Goal: Check status: Check status

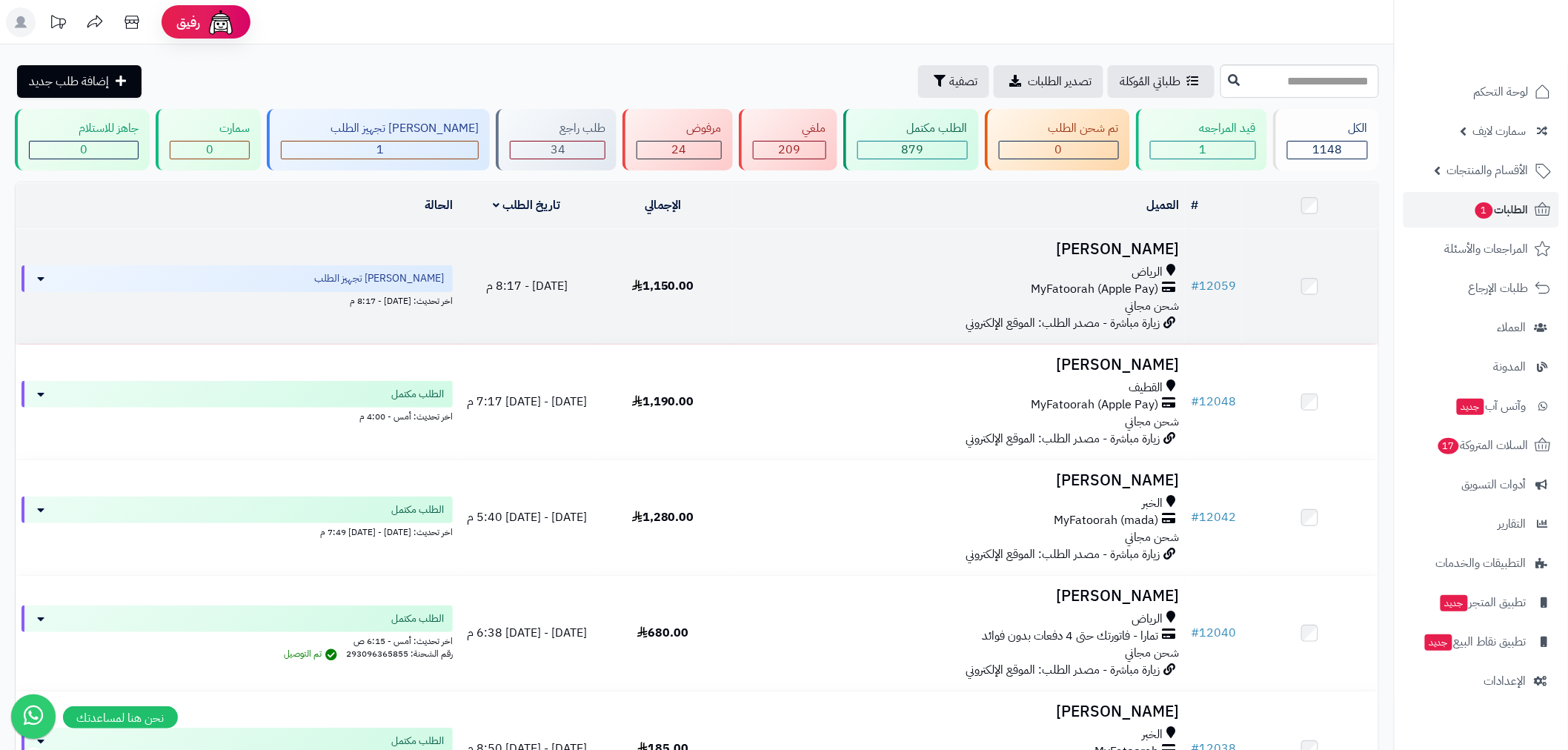
click at [1228, 272] on td "# 12059" at bounding box center [1214, 286] width 57 height 114
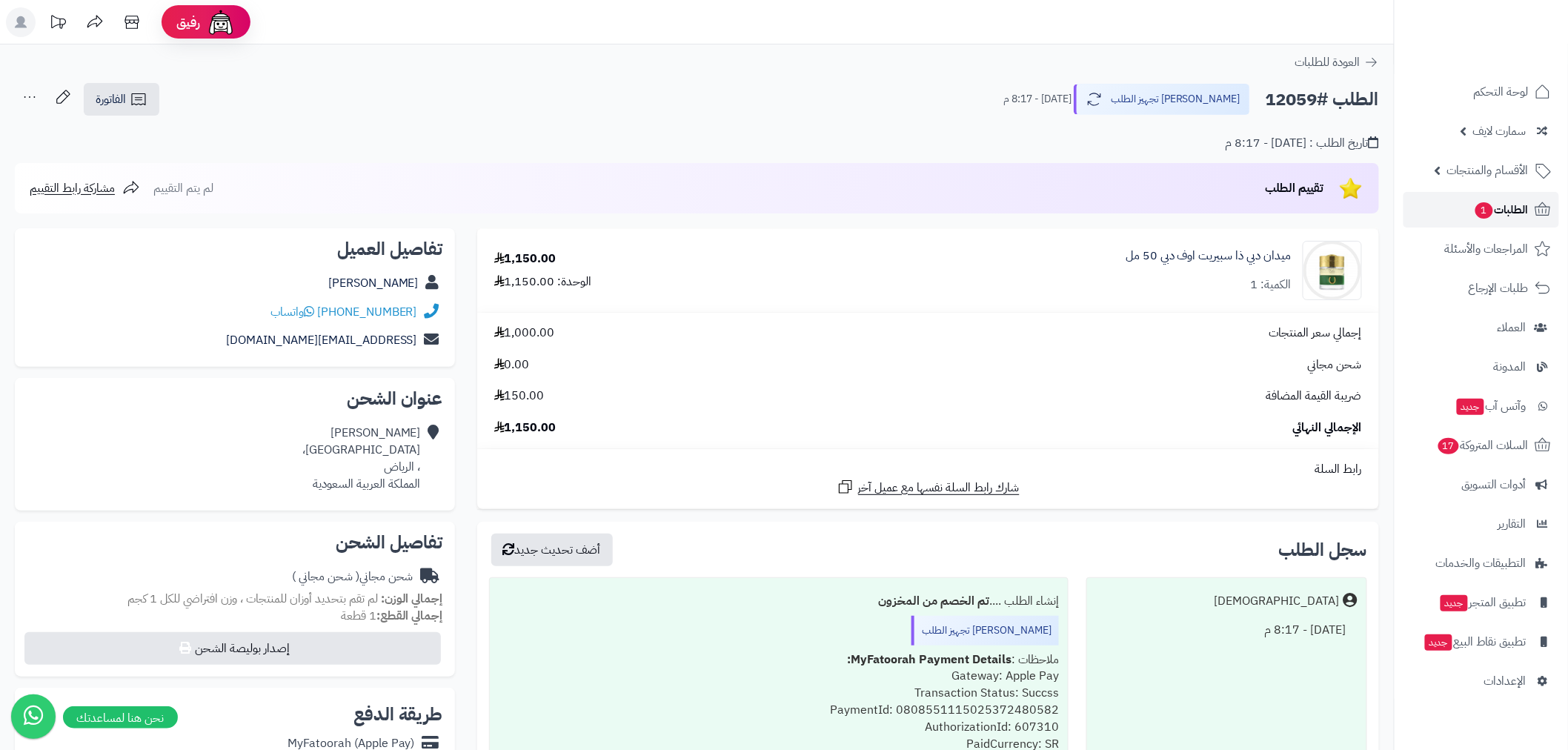
click at [1496, 207] on span "الطلبات 1" at bounding box center [1501, 209] width 55 height 21
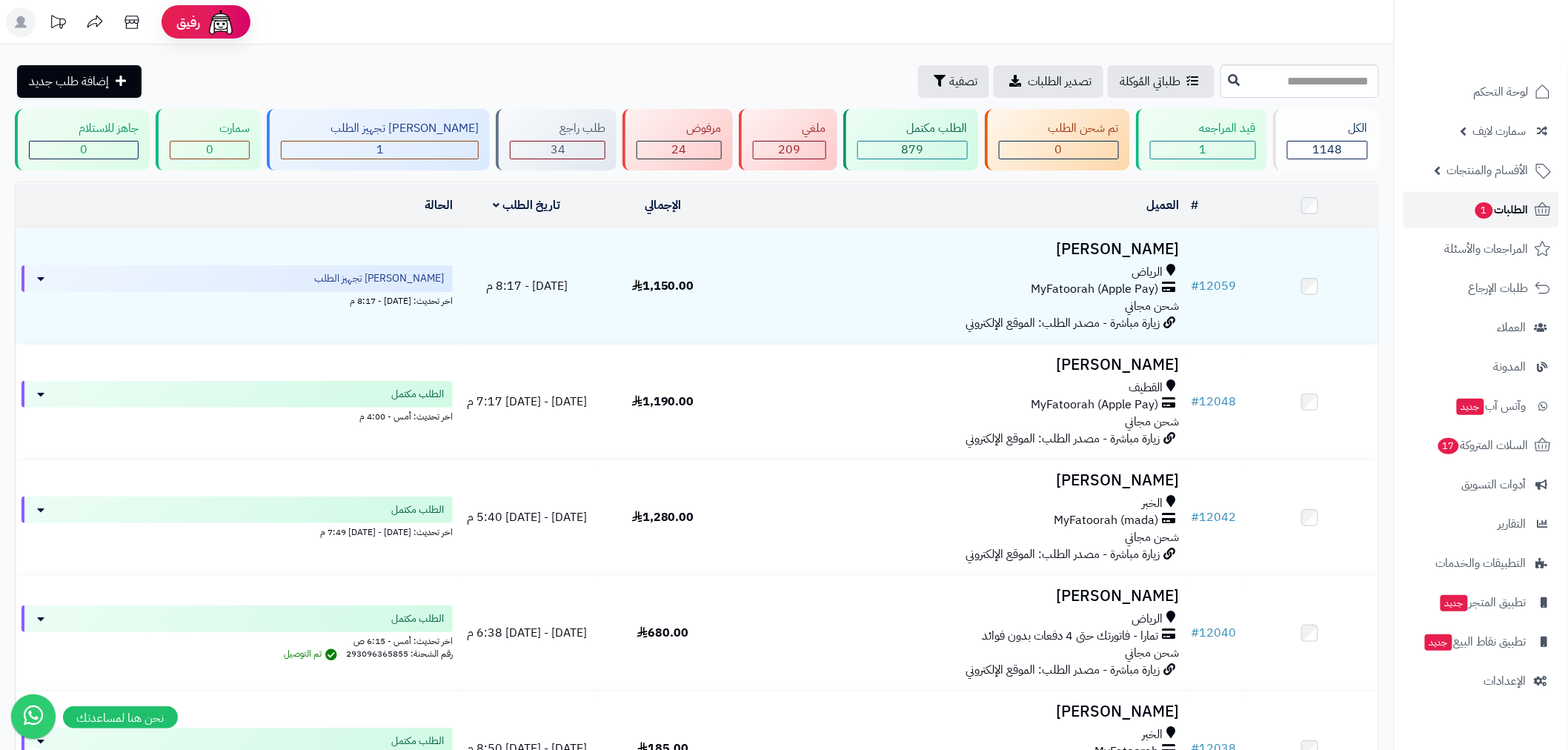
click at [1487, 218] on span "الطلبات 1" at bounding box center [1501, 209] width 55 height 21
